Goal: Task Accomplishment & Management: Complete application form

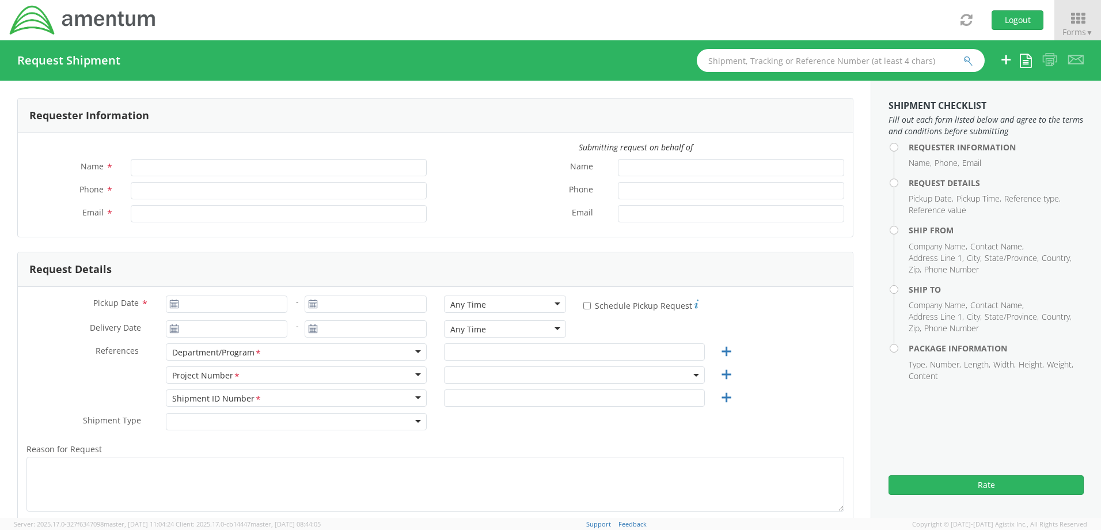
type input "[PERSON_NAME]"
type input "[PHONE_NUMBER]"
type input "[EMAIL_ADDRESS][PERSON_NAME][DOMAIN_NAME]"
click at [171, 302] on use at bounding box center [174, 303] width 8 height 8
type input "[DATE]"
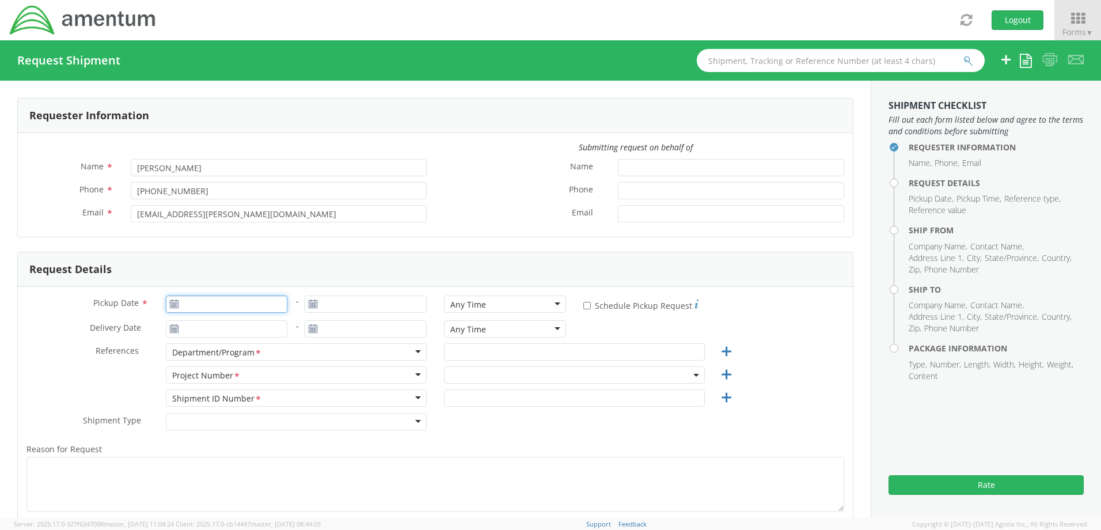
type input "[DATE]"
click at [212, 306] on input "[DATE]" at bounding box center [227, 303] width 122 height 17
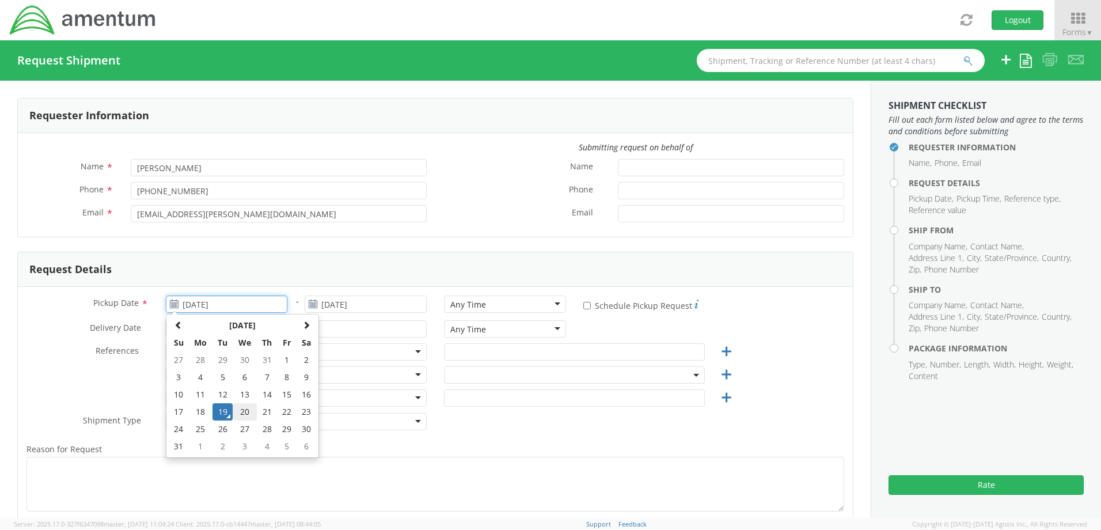
click at [241, 406] on td "20" at bounding box center [245, 411] width 24 height 17
type input "[DATE]"
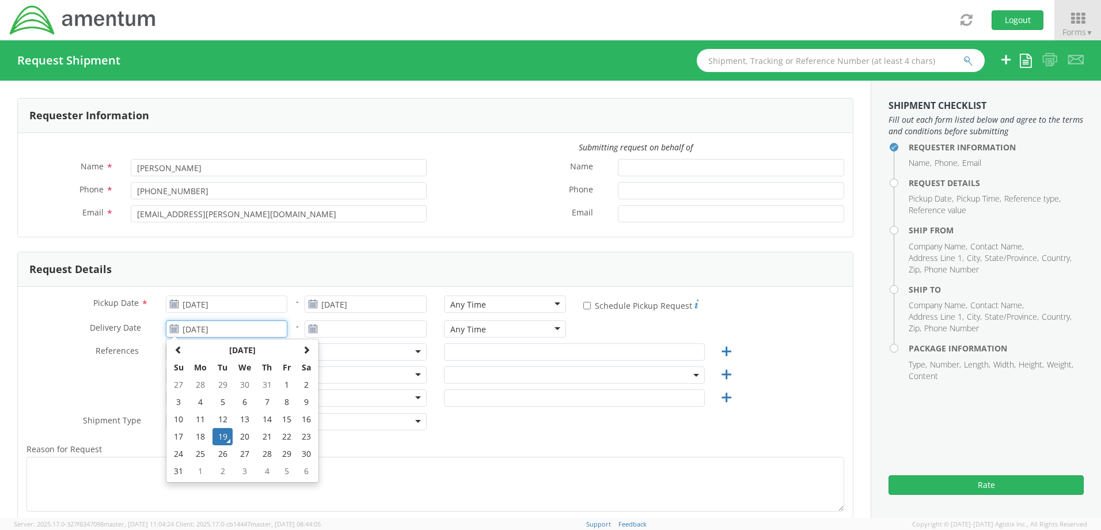
click at [233, 331] on input "[DATE]" at bounding box center [227, 328] width 122 height 17
click at [227, 454] on td "26" at bounding box center [222, 453] width 20 height 17
type input "[DATE]"
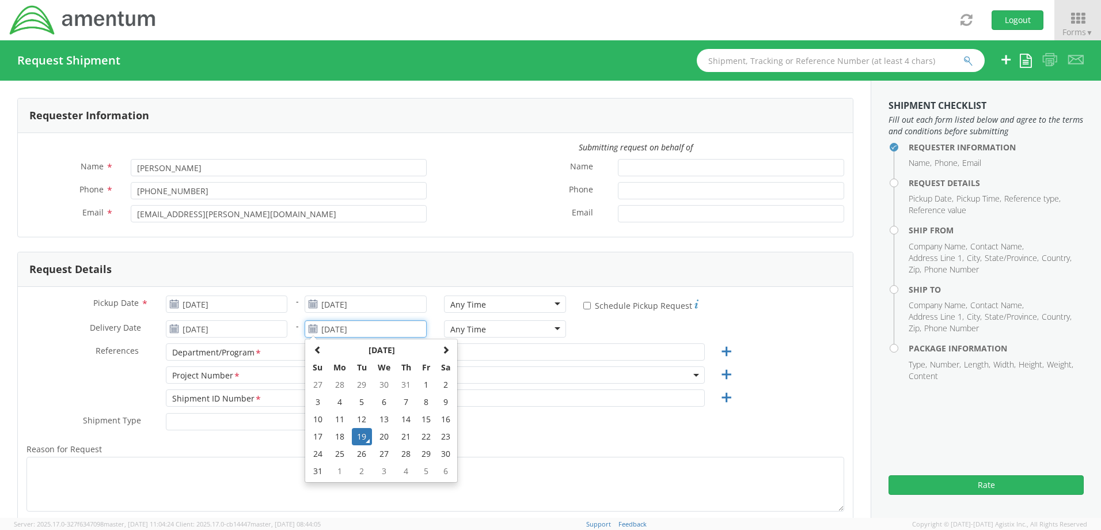
click at [324, 328] on input "[DATE]" at bounding box center [366, 328] width 122 height 17
click at [383, 454] on td "27" at bounding box center [384, 453] width 24 height 17
type input "[DATE]"
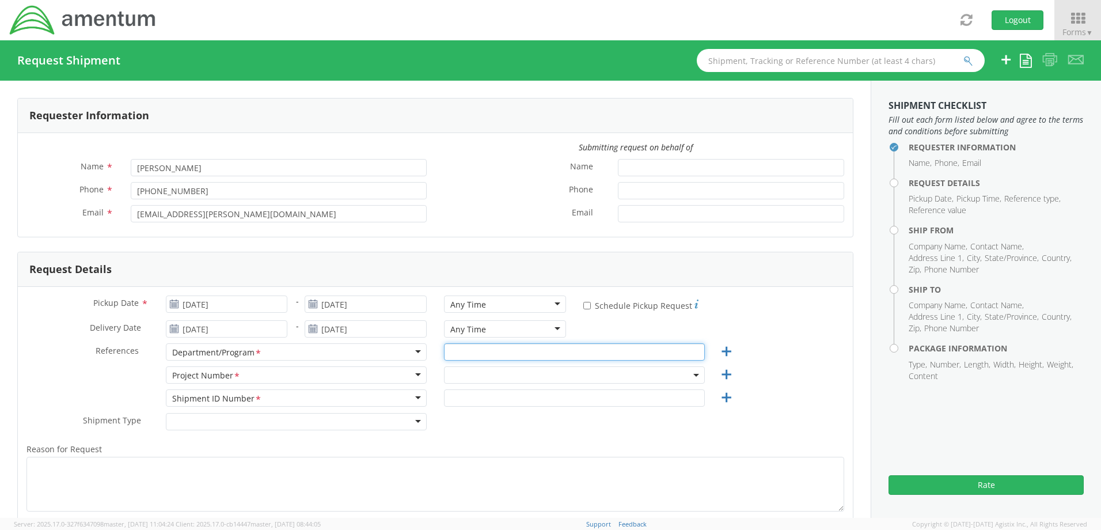
click at [468, 349] on input "text" at bounding box center [574, 351] width 261 height 17
type input "TCLS"
